Goal: Information Seeking & Learning: Learn about a topic

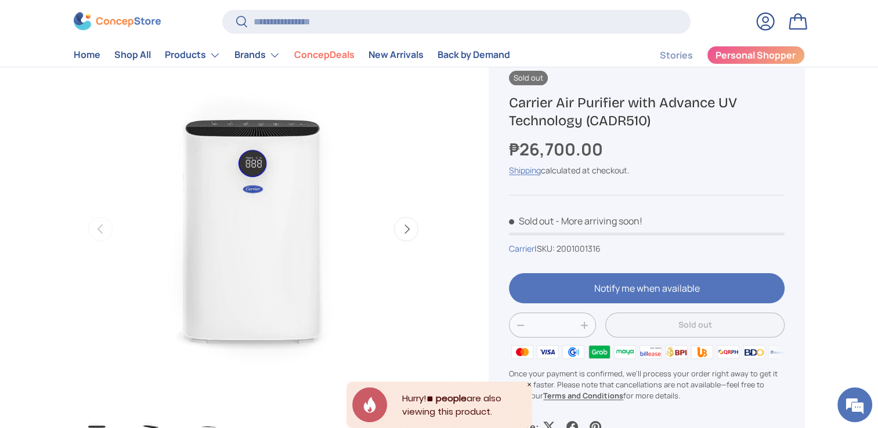
scroll to position [145, 0]
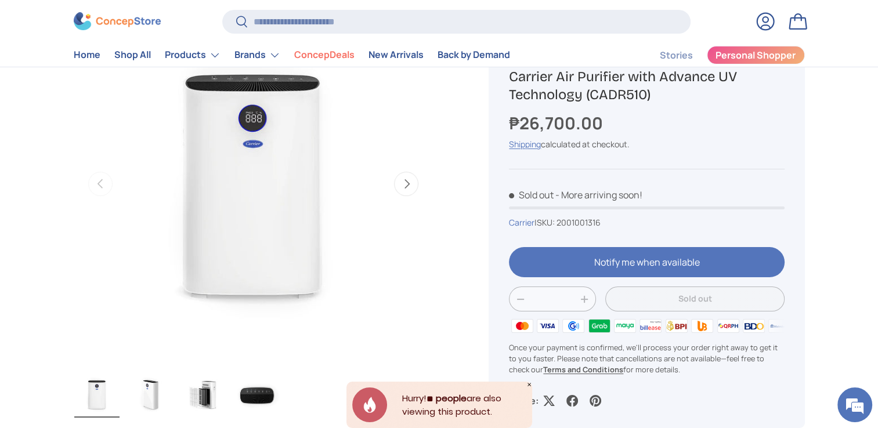
click at [529, 386] on icon "Close" at bounding box center [529, 385] width 6 height 6
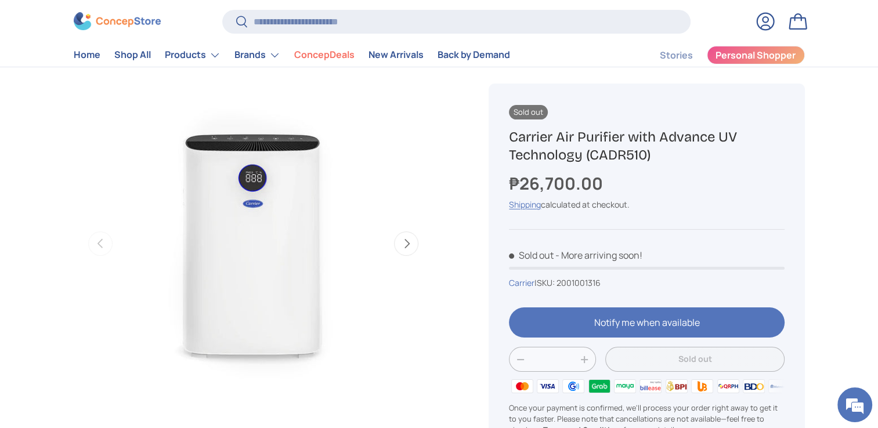
scroll to position [85, 0]
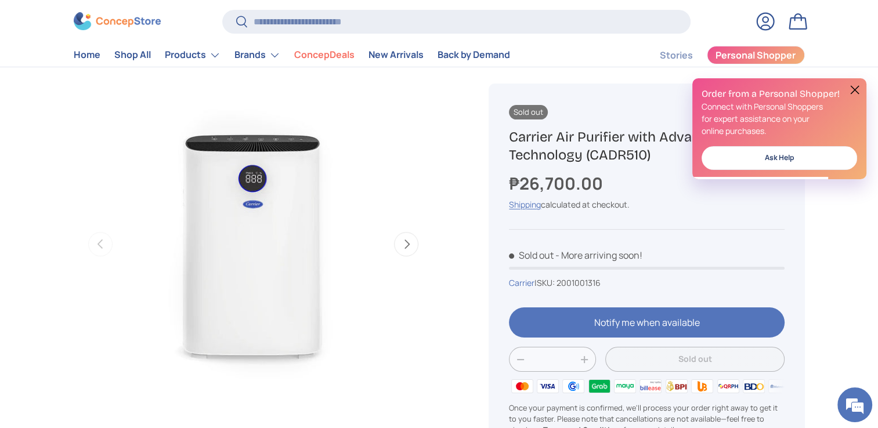
click at [857, 88] on button at bounding box center [855, 90] width 14 height 14
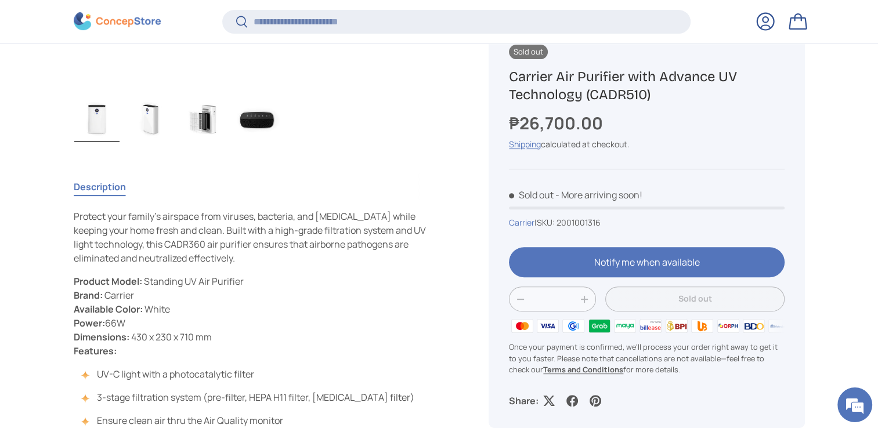
scroll to position [459, 0]
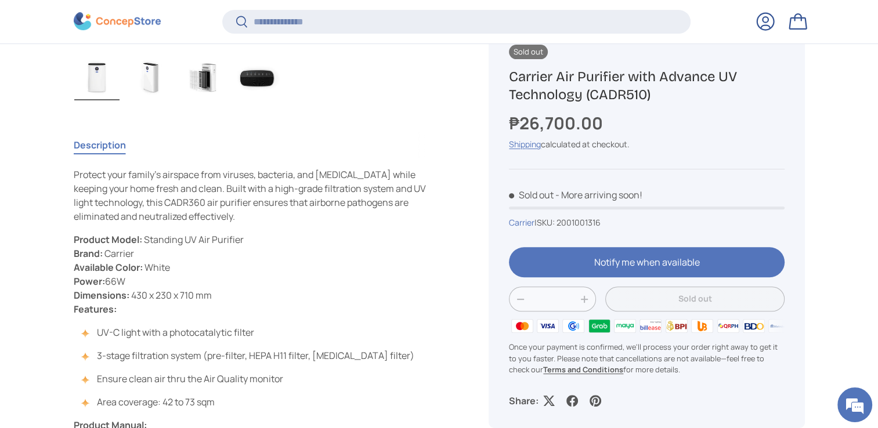
click at [457, 213] on div "Description Protect your family's airspace from viruses, bacteria, and [MEDICAL…" at bounding box center [268, 316] width 388 height 379
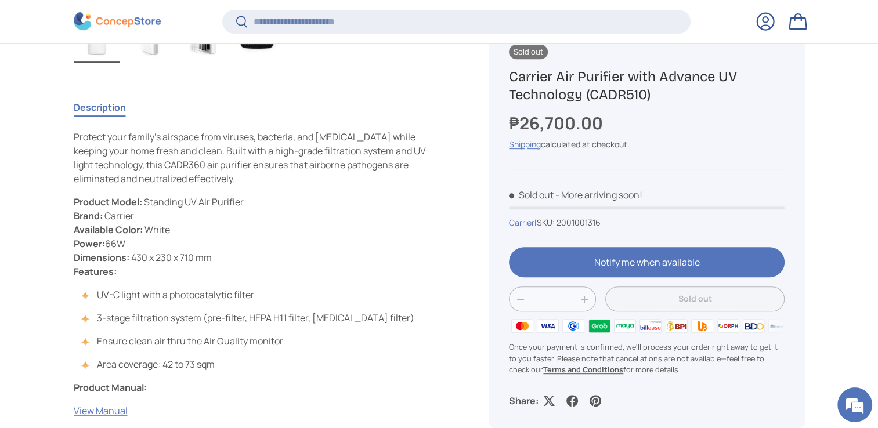
scroll to position [569, 0]
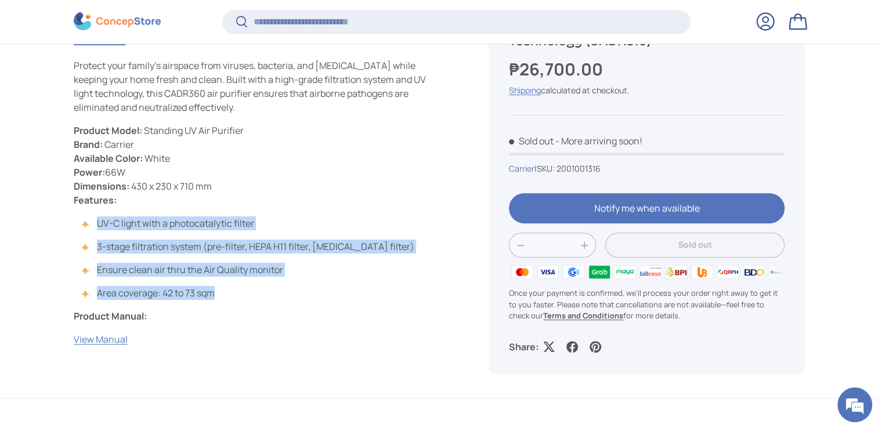
drag, startPoint x: 227, startPoint y: 298, endPoint x: 99, endPoint y: 224, distance: 148.2
click at [99, 224] on ul "UV-C light with a photocatalytic filter 3-stage filtration system (pre-filter, …" at bounding box center [244, 258] width 341 height 84
copy ul "UV-C light with a photocatalytic filter 3-stage filtration system (pre-filter, …"
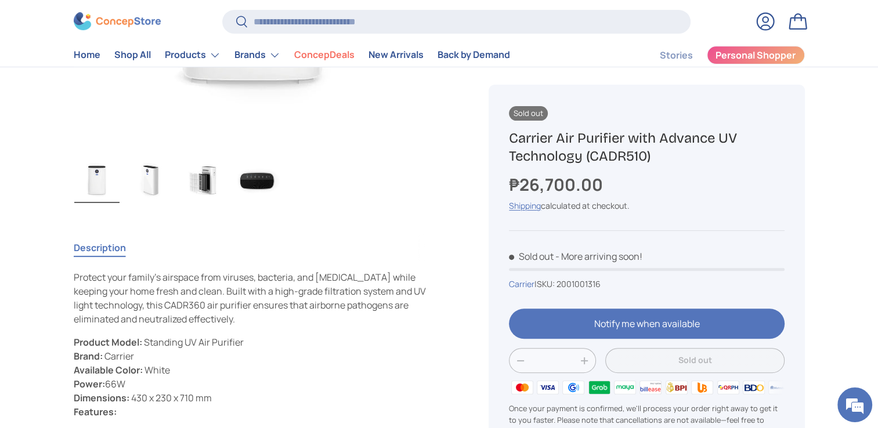
scroll to position [356, 0]
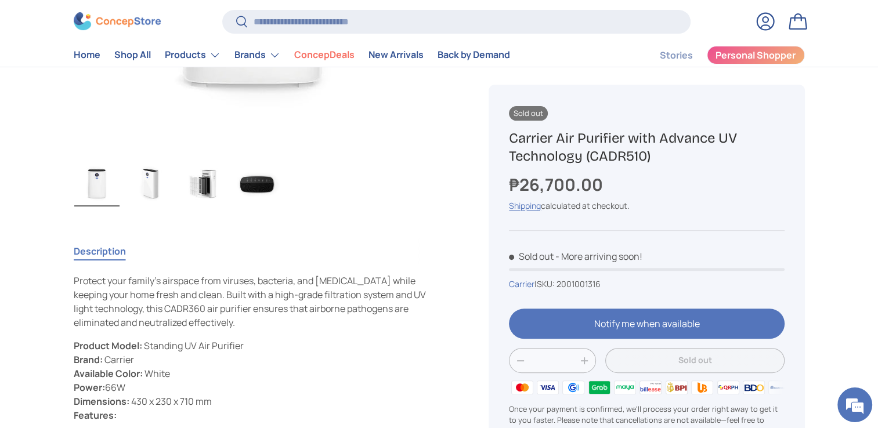
drag, startPoint x: 559, startPoint y: 136, endPoint x: 580, endPoint y: 157, distance: 29.9
click at [580, 157] on h1 "Carrier Air Purifier with Advance UV Technology (CADR510)" at bounding box center [646, 147] width 275 height 36
copy h1 "Air Purifier with Advance UV Technology"
click at [650, 166] on div "Sold out Carrier Air Purifier with Advance UV Technology (CADR510) ₱26,700.00 U…" at bounding box center [646, 287] width 316 height 405
drag, startPoint x: 654, startPoint y: 158, endPoint x: 506, endPoint y: 139, distance: 149.1
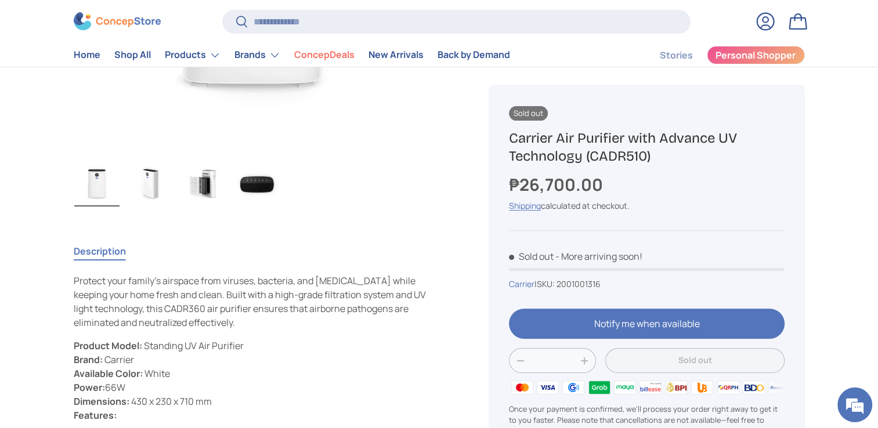
click at [506, 139] on div "Sold out Carrier Air Purifier with Advance UV Technology (CADR510) ₱26,700.00 U…" at bounding box center [646, 287] width 316 height 405
copy h1 "Carrier Air Purifier with Advance UV Technology (CADR510)"
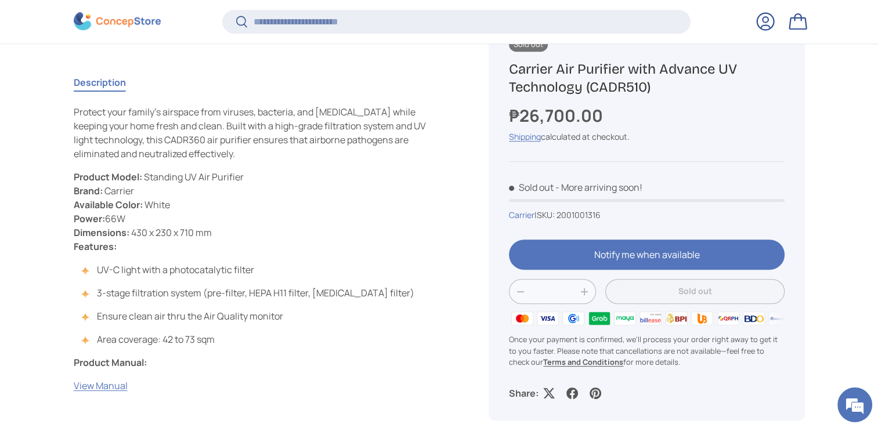
scroll to position [523, 0]
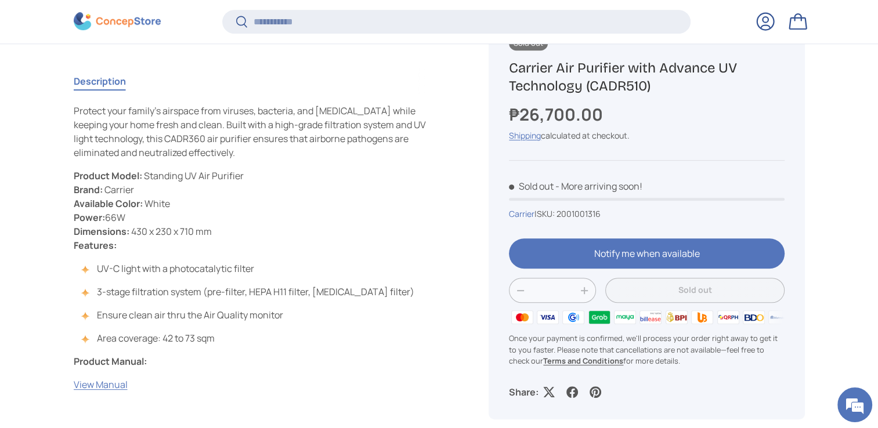
click at [415, 286] on div "Protect your family's airspace from viruses, bacteria, and [MEDICAL_DATA] while…" at bounding box center [254, 248] width 360 height 288
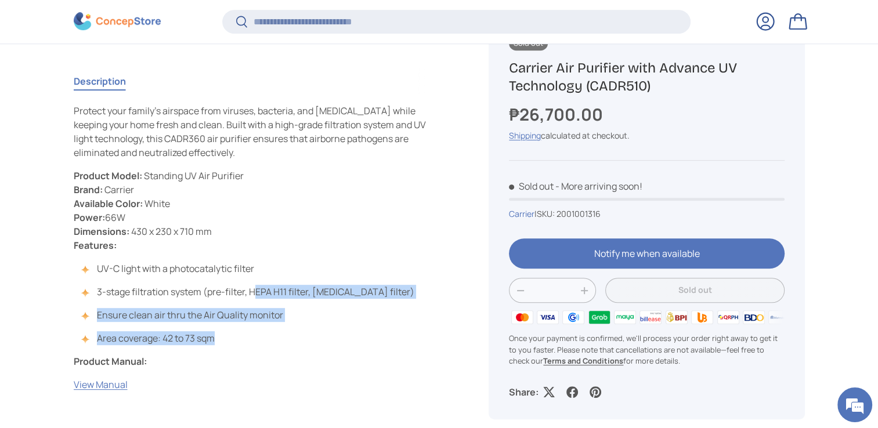
drag, startPoint x: 414, startPoint y: 291, endPoint x: 255, endPoint y: 294, distance: 158.4
click at [255, 294] on div "Protect your family's airspace from viruses, bacteria, and [MEDICAL_DATA] while…" at bounding box center [254, 248] width 360 height 288
click at [255, 294] on li "3-stage filtration system (pre-filter, HEPA H11 filter, [MEDICAL_DATA] filter)" at bounding box center [250, 292] width 330 height 14
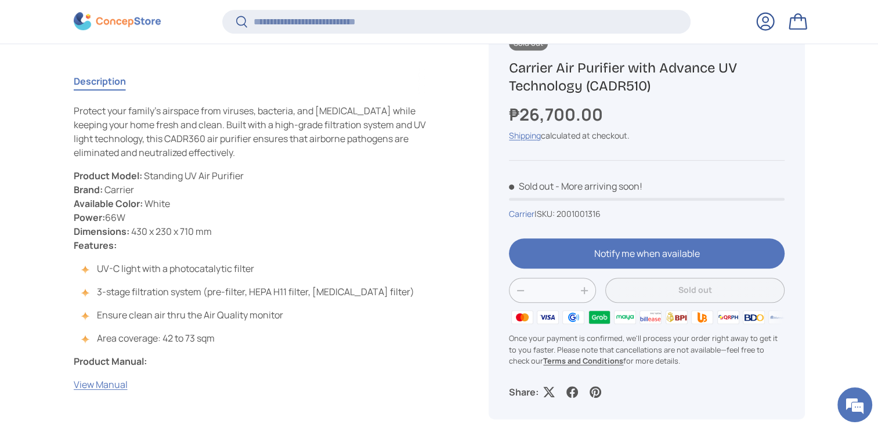
click at [251, 293] on li "3-stage filtration system (pre-filter, HEPA H11 filter, [MEDICAL_DATA] filter)" at bounding box center [250, 292] width 330 height 14
drag, startPoint x: 251, startPoint y: 293, endPoint x: 410, endPoint y: 293, distance: 159.0
click at [410, 293] on li "3-stage filtration system (pre-filter, HEPA H11 filter, [MEDICAL_DATA] filter)" at bounding box center [250, 292] width 330 height 14
copy li "HEPA H11 filter, [MEDICAL_DATA] filter"
